Goal: Task Accomplishment & Management: Complete application form

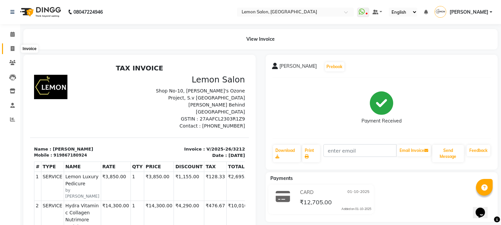
click at [12, 49] on icon at bounding box center [13, 48] width 4 height 5
select select "565"
select select "service"
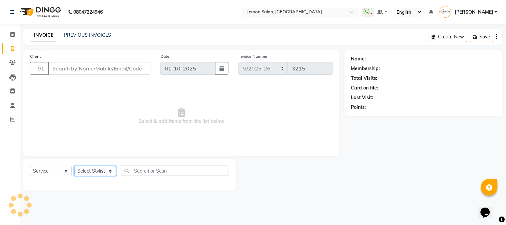
click at [97, 171] on select "Select Stylist" at bounding box center [95, 171] width 42 height 10
click at [97, 169] on select "Select Stylist" at bounding box center [95, 171] width 42 height 10
click at [74, 166] on select "Select Stylist [PERSON_NAME] [PERSON_NAME] Datta [PERSON_NAME] [PERSON_NAME] [P…" at bounding box center [95, 171] width 42 height 10
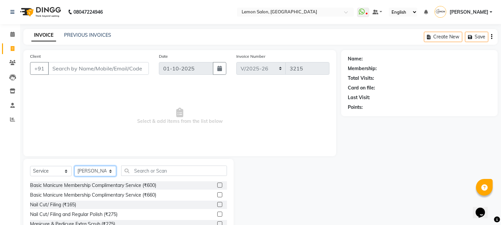
click at [99, 167] on select "Select Stylist Akansha Sadafule Asma Dshpande Datta Kawar DC Furkan Mansoori Ka…" at bounding box center [95, 171] width 42 height 10
select select "7947"
click at [74, 166] on select "Select Stylist Akansha Sadafule Asma Dshpande Datta Kawar DC Furkan Mansoori Ka…" at bounding box center [95, 171] width 42 height 10
click at [142, 174] on input "text" at bounding box center [174, 171] width 106 height 10
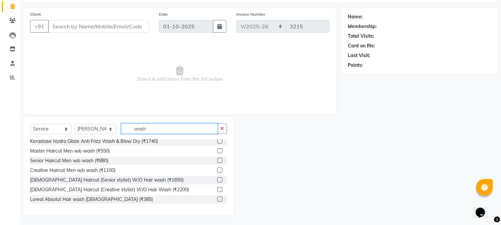
scroll to position [198, 0]
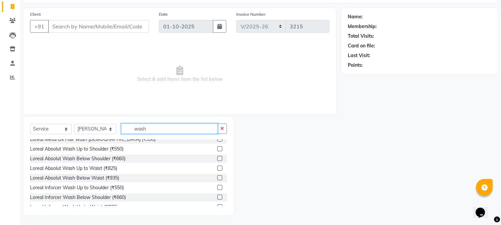
type input "wash"
click at [217, 197] on label at bounding box center [219, 197] width 5 height 5
click at [217, 197] on input "checkbox" at bounding box center [219, 197] width 4 height 4
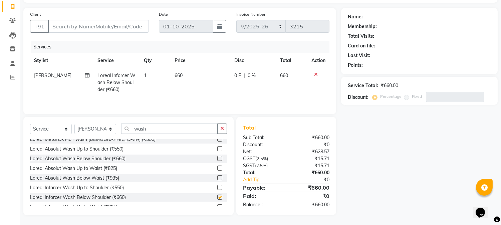
checkbox input "false"
click at [67, 24] on input "Client" at bounding box center [98, 26] width 101 height 13
type input "9"
type input "0"
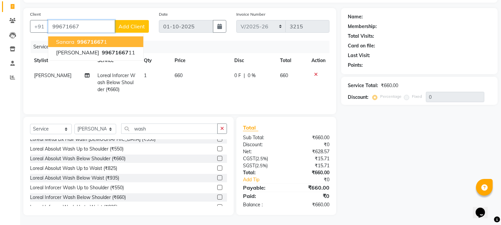
click at [106, 44] on button "Sanara 99671667 1" at bounding box center [95, 41] width 95 height 11
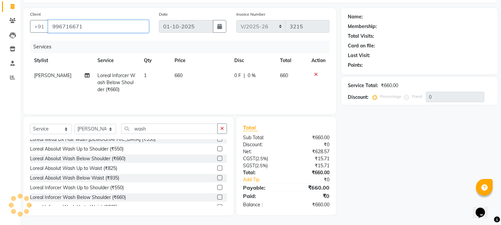
type input "996716671"
select select "1: Object"
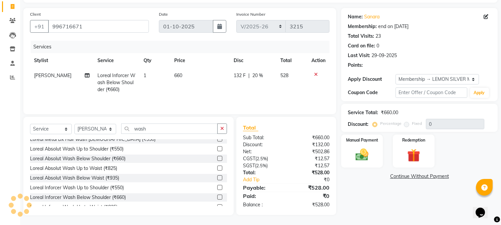
type input "20"
click at [368, 163] on div "Manual Payment" at bounding box center [361, 150] width 43 height 34
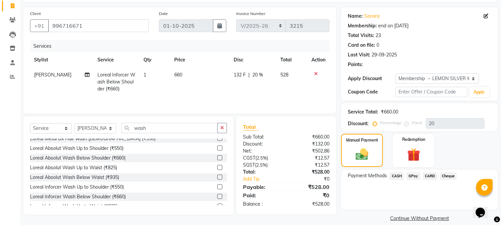
click at [392, 178] on span "CASH" at bounding box center [396, 176] width 14 height 8
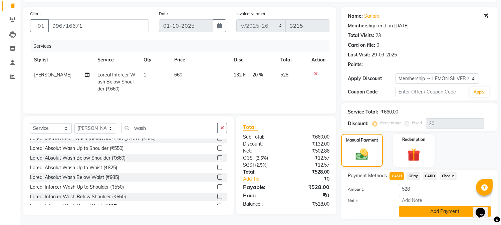
click at [405, 209] on button "Add Payment" at bounding box center [445, 211] width 92 height 10
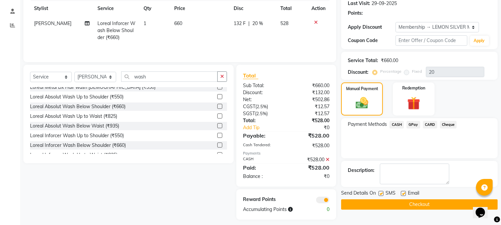
scroll to position [99, 0]
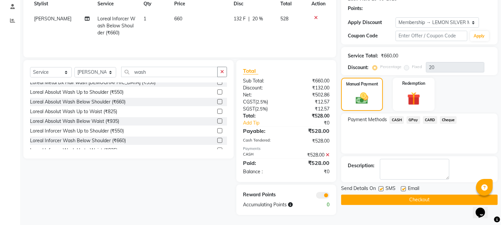
click at [402, 189] on label at bounding box center [403, 188] width 5 height 5
click at [402, 189] on input "checkbox" at bounding box center [403, 189] width 4 height 4
checkbox input "false"
click at [379, 190] on label at bounding box center [380, 188] width 5 height 5
click at [379, 190] on input "checkbox" at bounding box center [380, 189] width 4 height 4
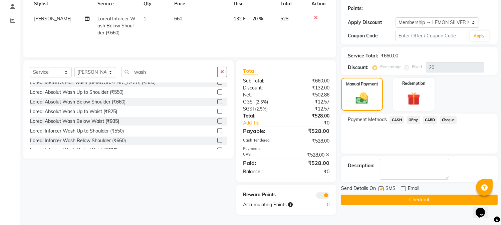
checkbox input "false"
click at [384, 199] on button "Checkout" at bounding box center [419, 200] width 156 height 10
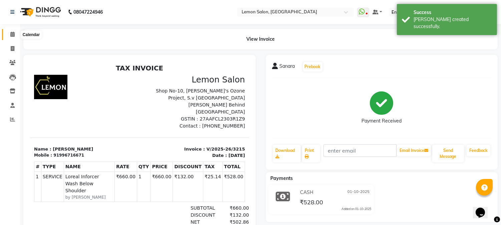
click at [8, 35] on span at bounding box center [13, 35] width 12 height 8
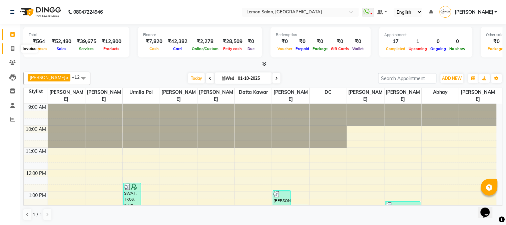
click at [12, 52] on span at bounding box center [13, 49] width 12 height 8
select select "565"
select select "service"
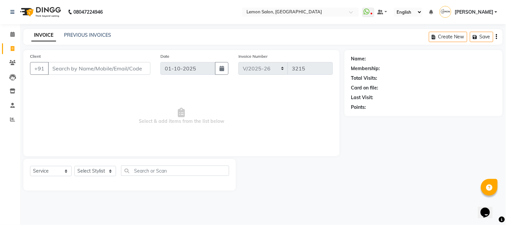
click at [69, 62] on input "Client" at bounding box center [99, 68] width 102 height 13
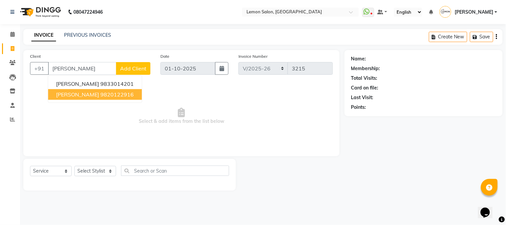
click at [89, 95] on span "Monica Khurana" at bounding box center [77, 94] width 43 height 7
type input "9820122916"
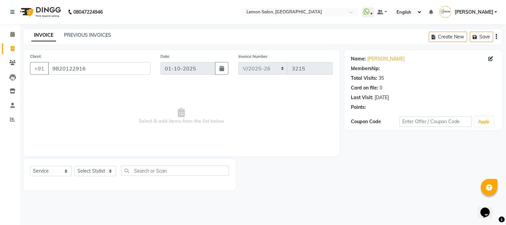
select select "1: Object"
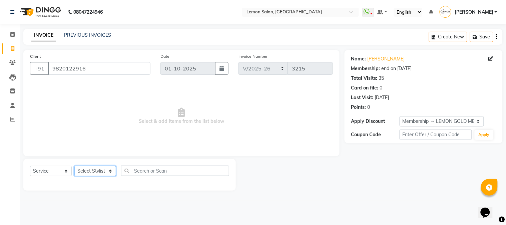
click at [101, 169] on select "Select Stylist Akansha Sadafule Asma Dshpande Datta Kawar DC Furkan Mansoori Ka…" at bounding box center [95, 171] width 42 height 10
select select "7422"
click at [74, 166] on select "Select Stylist Akansha Sadafule Asma Dshpande Datta Kawar DC Furkan Mansoori Ka…" at bounding box center [95, 171] width 42 height 10
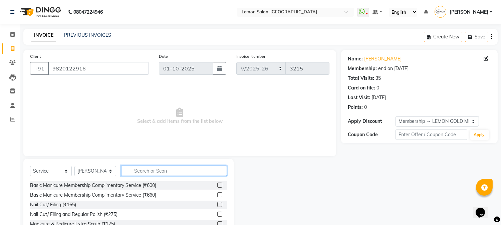
click at [133, 171] on input "text" at bounding box center [174, 171] width 106 height 10
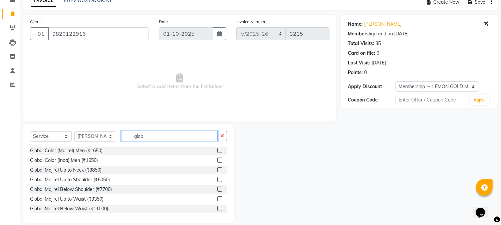
scroll to position [42, 0]
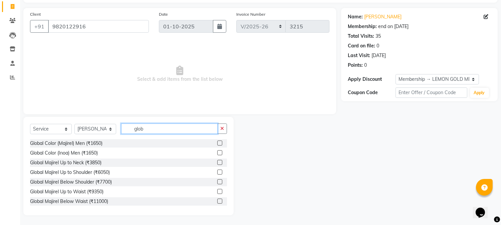
type input "glob"
click at [217, 183] on label at bounding box center [219, 181] width 5 height 5
click at [217, 183] on input "checkbox" at bounding box center [219, 182] width 4 height 4
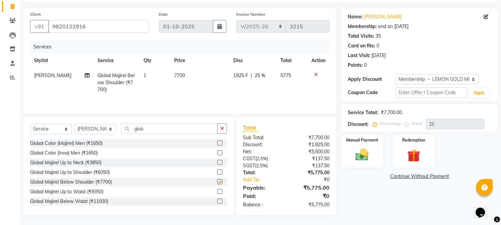
checkbox input "false"
click at [56, 130] on select "Select Service Product Membership Package Voucher Prepaid Gift Card" at bounding box center [51, 129] width 42 height 10
select select "product"
click at [30, 124] on select "Select Service Product Membership Package Voucher Prepaid Gift Card" at bounding box center [51, 129] width 42 height 10
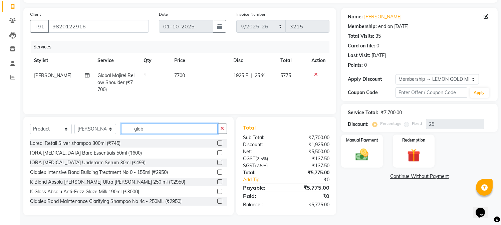
drag, startPoint x: 88, startPoint y: 121, endPoint x: 81, endPoint y: 121, distance: 7.0
click at [81, 121] on div "Select Service Product Membership Package Voucher Prepaid Gift Card Select Styl…" at bounding box center [128, 166] width 210 height 98
type input "premiere"
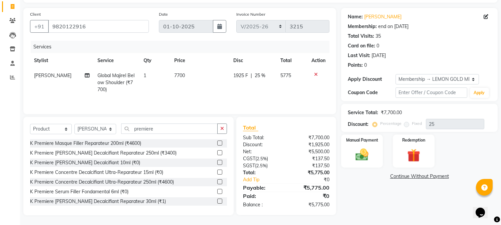
click at [217, 141] on label at bounding box center [219, 142] width 5 height 5
click at [217, 141] on input "checkbox" at bounding box center [219, 143] width 4 height 4
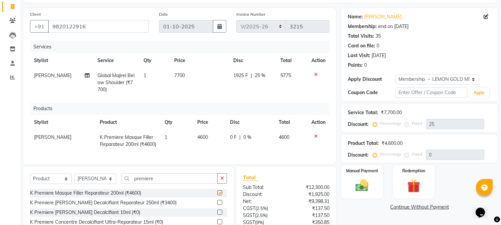
checkbox input "false"
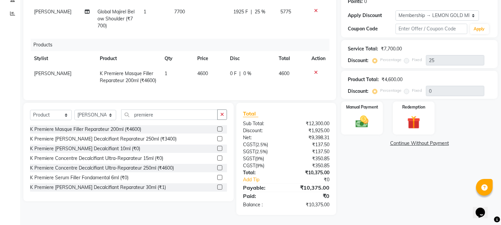
click at [217, 139] on label at bounding box center [219, 138] width 5 height 5
click at [217, 139] on input "checkbox" at bounding box center [219, 139] width 4 height 4
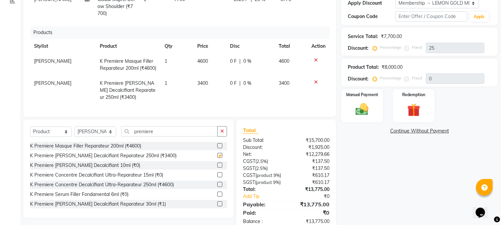
checkbox input "false"
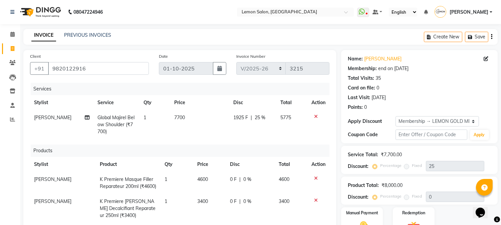
scroll to position [161, 0]
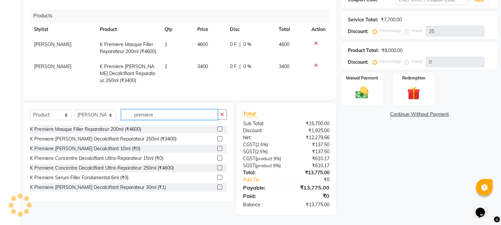
drag, startPoint x: 192, startPoint y: 103, endPoint x: 0, endPoint y: 99, distance: 191.6
click at [3, 100] on app-home "08047224946 Select Location × Lemon Salon, Goregaon WhatsApp Status ✕ Status: D…" at bounding box center [250, 45] width 501 height 360
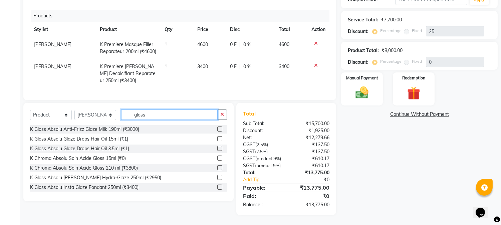
type input "gloss"
click at [217, 136] on label at bounding box center [219, 138] width 5 height 5
click at [217, 137] on input "checkbox" at bounding box center [219, 139] width 4 height 4
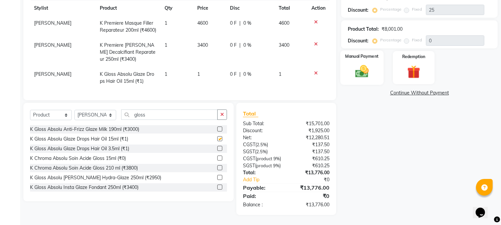
checkbox input "false"
click at [362, 64] on img at bounding box center [362, 72] width 22 height 16
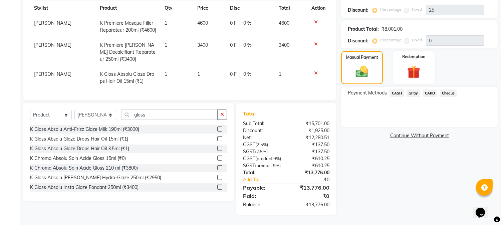
click at [413, 89] on span "GPay" at bounding box center [413, 93] width 14 height 8
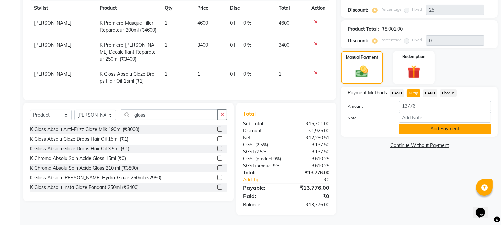
click at [419, 126] on button "Add Payment" at bounding box center [445, 128] width 92 height 10
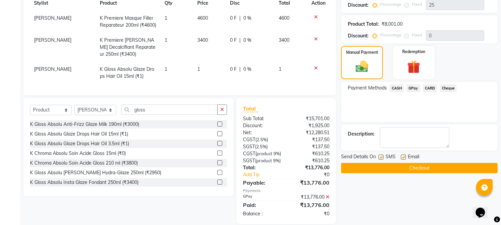
click at [404, 157] on label at bounding box center [403, 156] width 5 height 5
click at [404, 157] on input "checkbox" at bounding box center [403, 157] width 4 height 4
checkbox input "false"
click at [381, 158] on label at bounding box center [380, 156] width 5 height 5
click at [381, 158] on input "checkbox" at bounding box center [380, 157] width 4 height 4
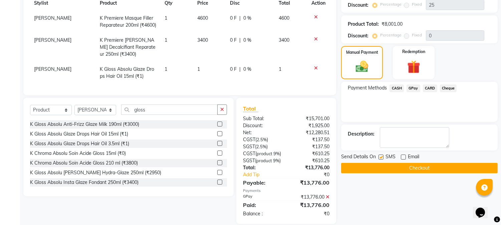
checkbox input "false"
click at [384, 166] on button "Checkout" at bounding box center [419, 168] width 156 height 10
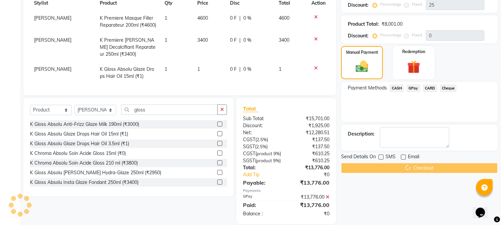
scroll to position [25, 0]
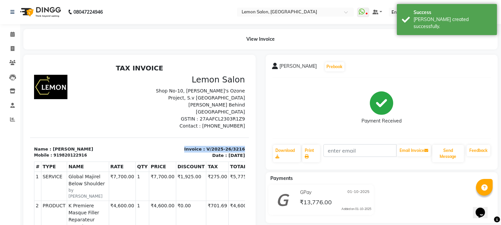
drag, startPoint x: 191, startPoint y: 141, endPoint x: 249, endPoint y: 142, distance: 58.1
drag, startPoint x: 210, startPoint y: 144, endPoint x: 181, endPoint y: 140, distance: 30.0
click at [184, 145] on p "Invoice : V/2025-26/3216" at bounding box center [193, 148] width 101 height 7
drag, startPoint x: 178, startPoint y: 140, endPoint x: 234, endPoint y: 142, distance: 56.4
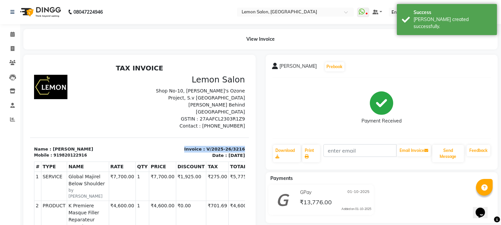
click at [234, 145] on div "Invoice : V/2025-26/3216 Date : Wednesday,October 1st,2025" at bounding box center [193, 151] width 109 height 13
copy p "Invoice : V/2025-26/3216"
click at [10, 34] on icon at bounding box center [12, 34] width 4 height 5
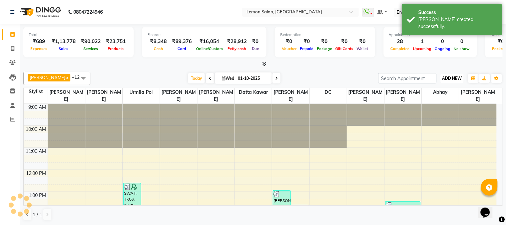
click at [452, 78] on span "ADD NEW" at bounding box center [452, 78] width 20 height 5
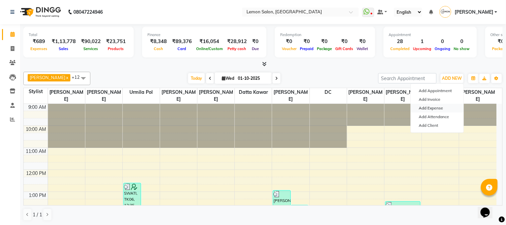
click at [438, 108] on link "Add Expense" at bounding box center [437, 108] width 53 height 9
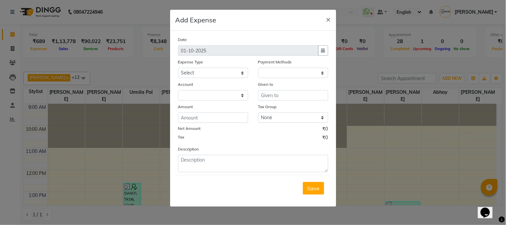
select select "1"
select select "2524"
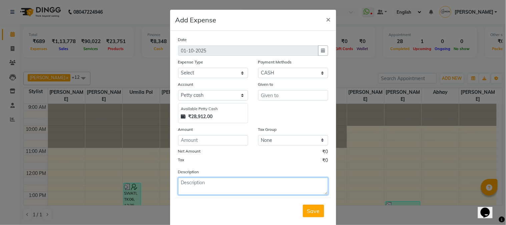
paste textarea "Invoice : V/2025-26/3216"
type textarea "Invoice : V/2025-26/3216"
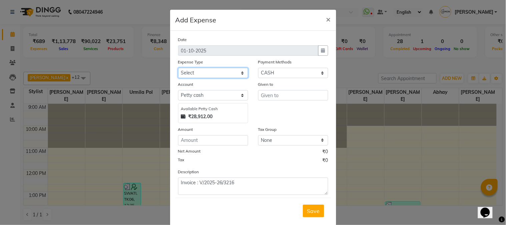
click at [197, 68] on select "Select Advance Cash transfer to hub Laundry Loan Membership Milk Miscellaneous …" at bounding box center [213, 73] width 70 height 10
select select "2685"
click at [178, 68] on select "Select Advance Cash transfer to hub Laundry Loan Membership Milk Miscellaneous …" at bounding box center [213, 73] width 70 height 10
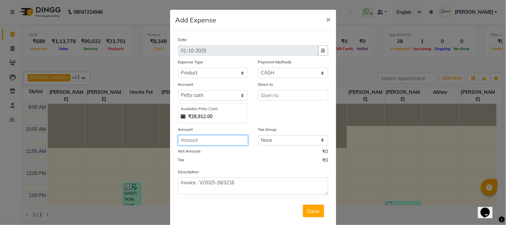
click at [191, 138] on input "number" at bounding box center [213, 140] width 70 height 10
type input "338"
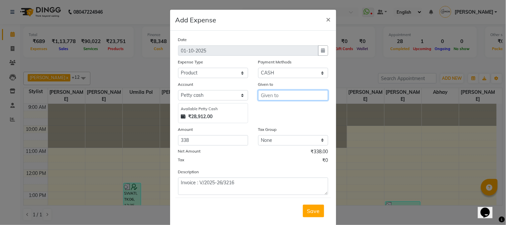
click at [269, 95] on input "text" at bounding box center [293, 95] width 70 height 10
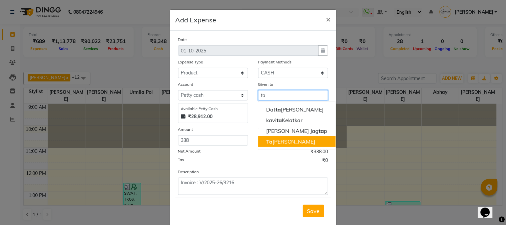
click at [272, 141] on ngb-highlight "Ta brez Shah" at bounding box center [290, 141] width 49 height 7
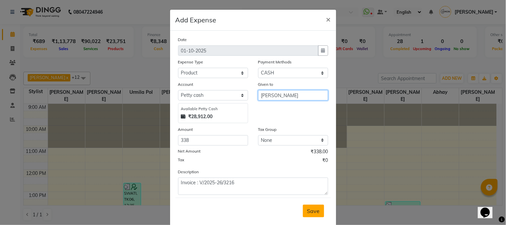
type input "[PERSON_NAME]"
click at [311, 208] on span "Save" at bounding box center [313, 211] width 13 height 7
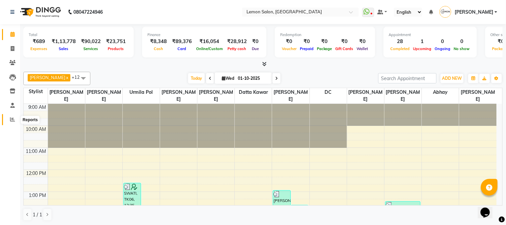
click at [15, 119] on span at bounding box center [13, 120] width 12 height 8
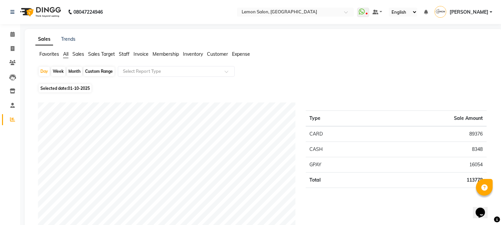
click at [12, 55] on li "Invoice" at bounding box center [10, 49] width 20 height 14
click at [7, 48] on span at bounding box center [13, 49] width 12 height 8
select select "565"
select select "service"
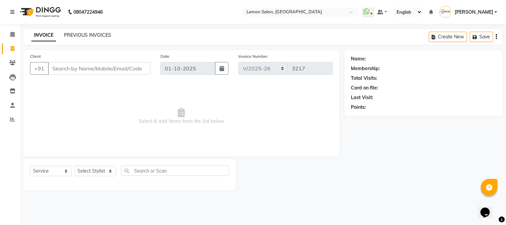
click at [85, 37] on link "PREVIOUS INVOICES" at bounding box center [87, 35] width 47 height 6
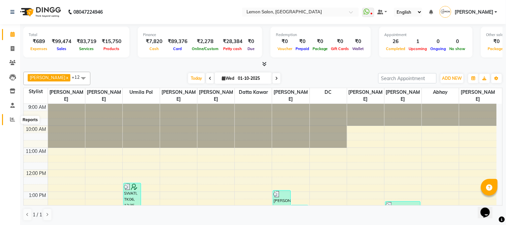
click at [11, 122] on icon at bounding box center [12, 119] width 5 height 5
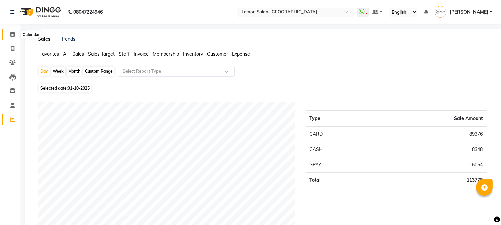
click at [7, 33] on span at bounding box center [13, 35] width 12 height 8
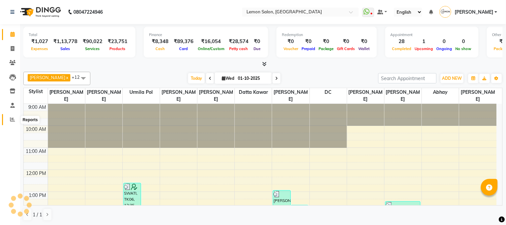
click at [11, 118] on icon at bounding box center [12, 119] width 5 height 5
